Goal: Register for event/course

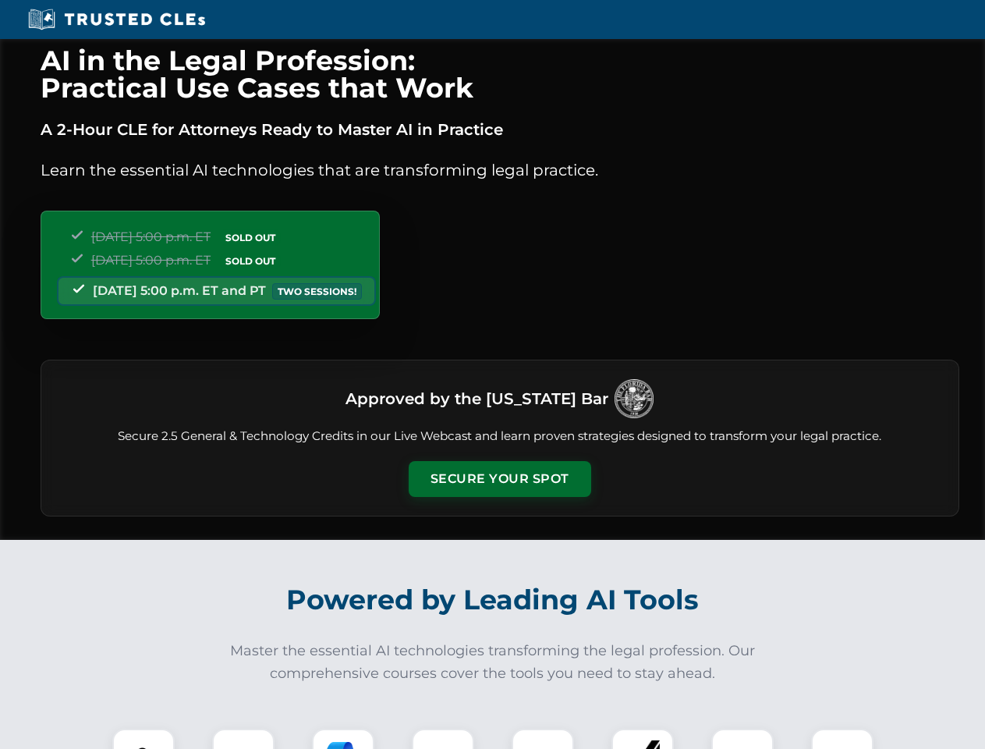
click at [499, 479] on button "Secure Your Spot" at bounding box center [500, 479] width 183 height 36
click at [144, 739] on img at bounding box center [143, 759] width 45 height 45
